Goal: Browse casually: Explore the website without a specific task or goal

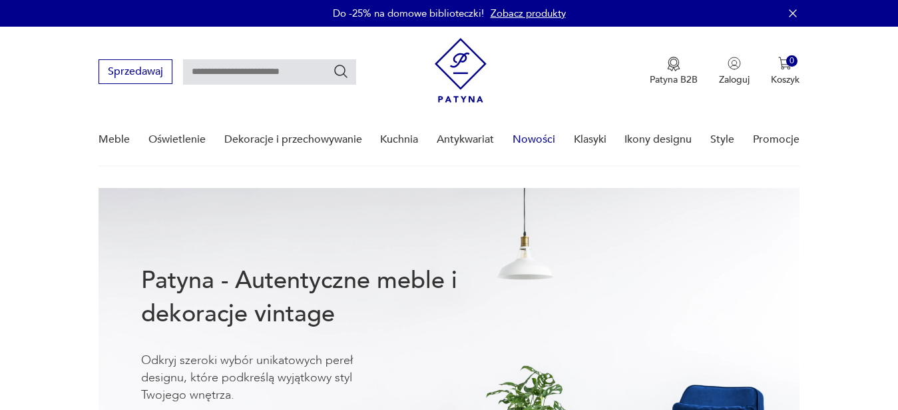
click at [528, 141] on link "Nowości" at bounding box center [534, 139] width 43 height 51
click at [524, 143] on link "Nowości" at bounding box center [534, 139] width 43 height 51
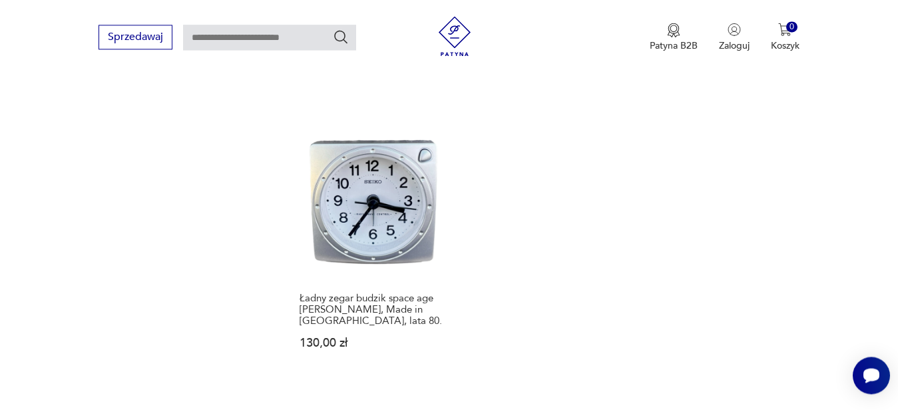
scroll to position [1662, 0]
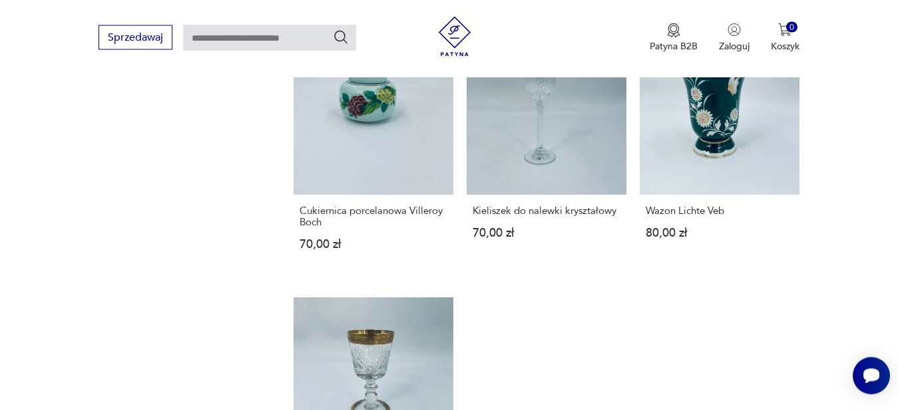
scroll to position [1800, 0]
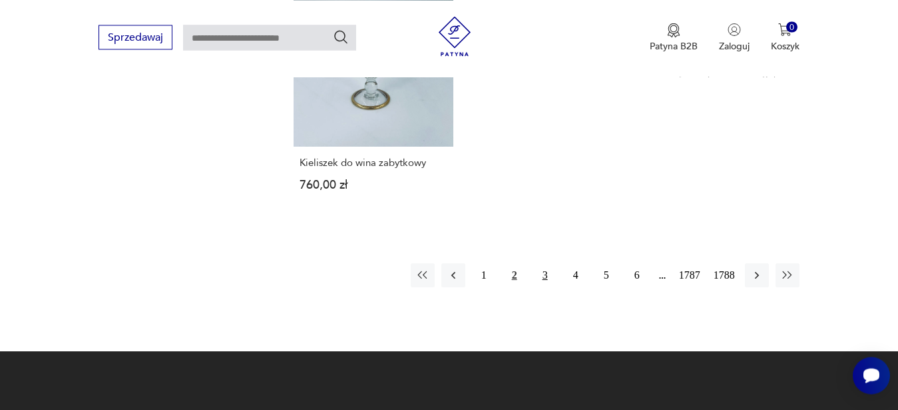
click at [549, 263] on button "3" at bounding box center [545, 275] width 24 height 24
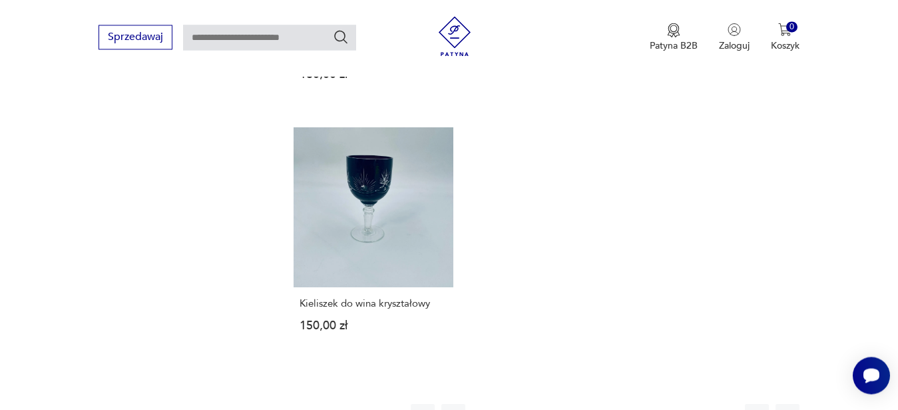
scroll to position [1634, 0]
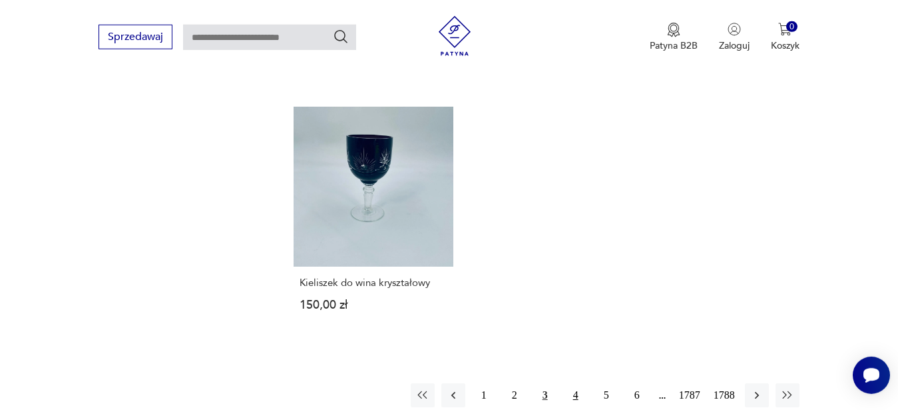
click at [574, 384] on button "4" at bounding box center [576, 395] width 24 height 24
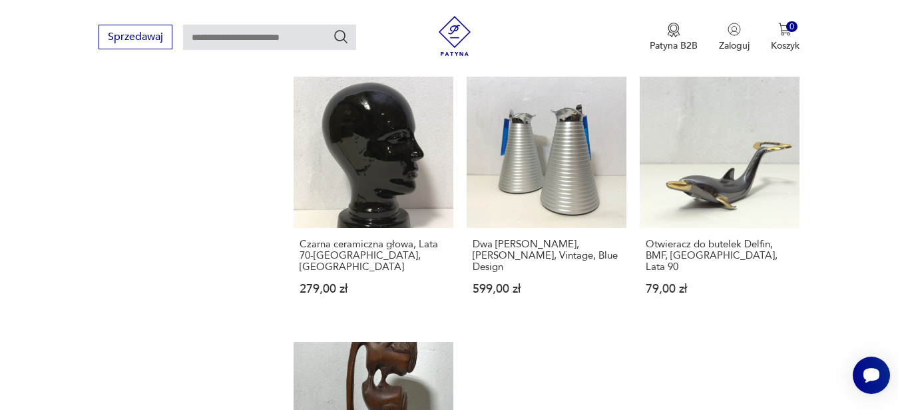
scroll to position [1732, 0]
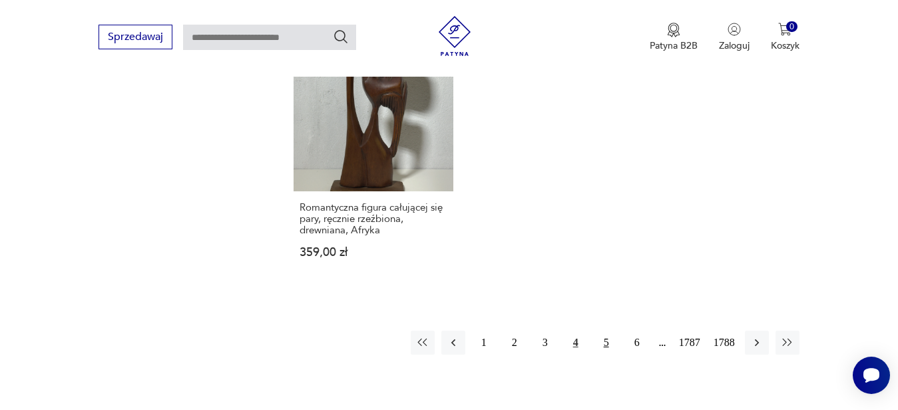
click at [606, 330] on button "5" at bounding box center [607, 342] width 24 height 24
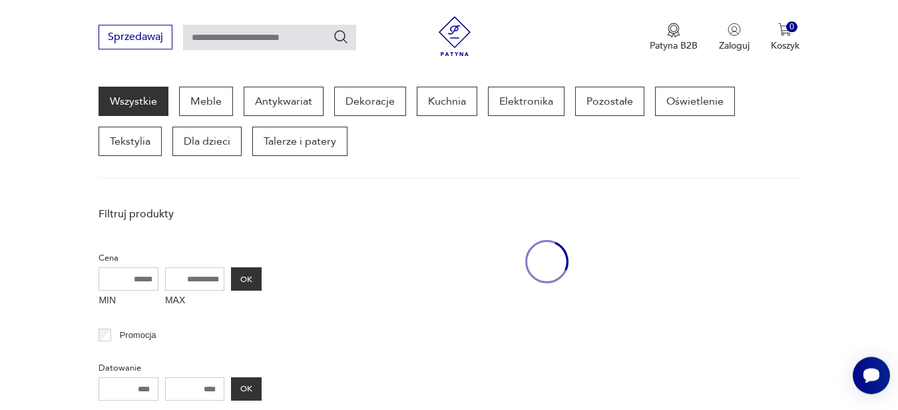
scroll to position [172, 0]
